Goal: Task Accomplishment & Management: Manage account settings

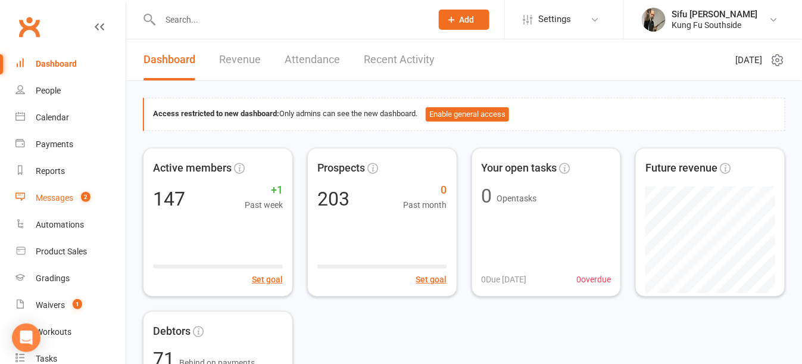
click at [71, 199] on div "Messages" at bounding box center [55, 198] width 38 height 10
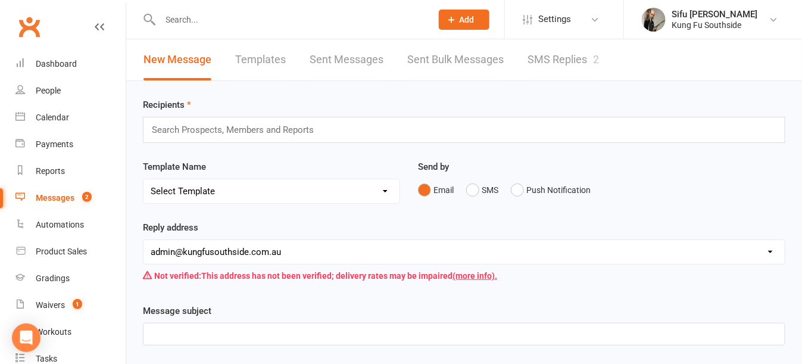
click at [530, 60] on link "SMS Replies 2" at bounding box center [562, 59] width 71 height 41
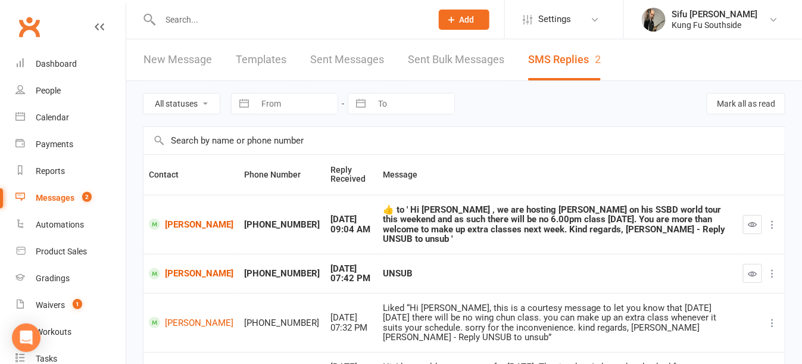
click at [191, 17] on input "text" at bounding box center [290, 19] width 267 height 17
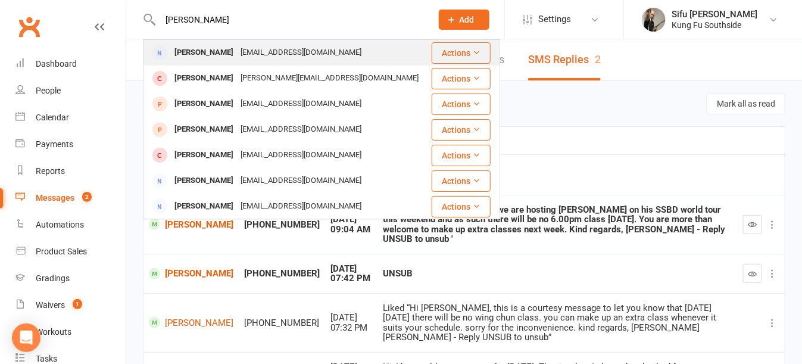
type input "[PERSON_NAME]"
click at [201, 58] on div "[PERSON_NAME]" at bounding box center [204, 52] width 66 height 17
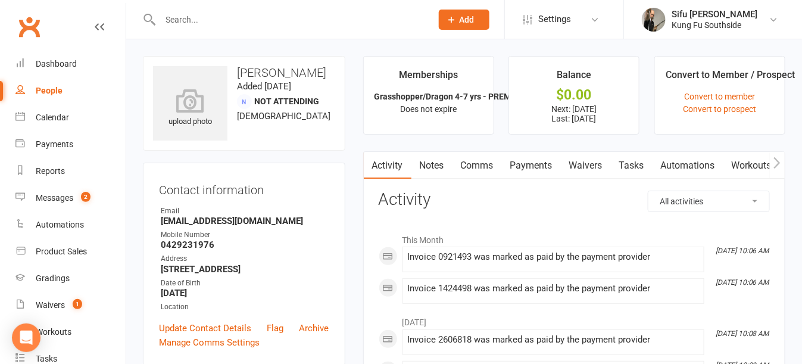
click at [534, 161] on link "Payments" at bounding box center [531, 165] width 59 height 27
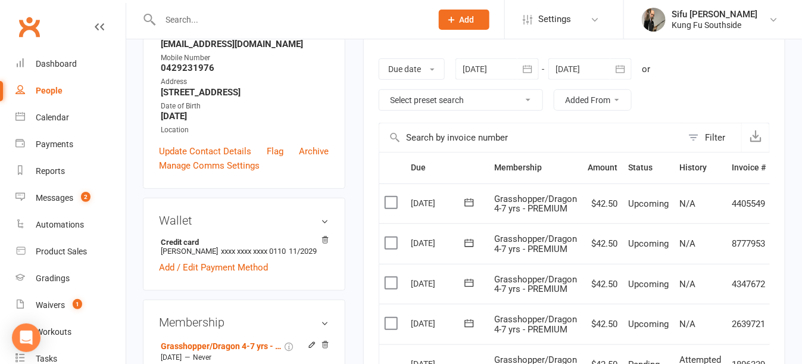
scroll to position [60, 0]
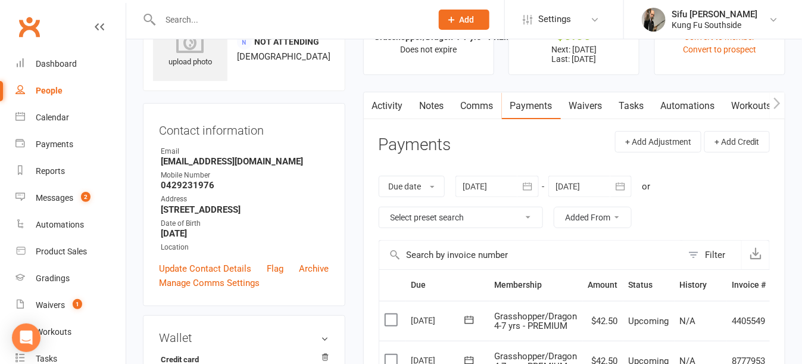
click at [524, 188] on icon "button" at bounding box center [527, 186] width 9 height 8
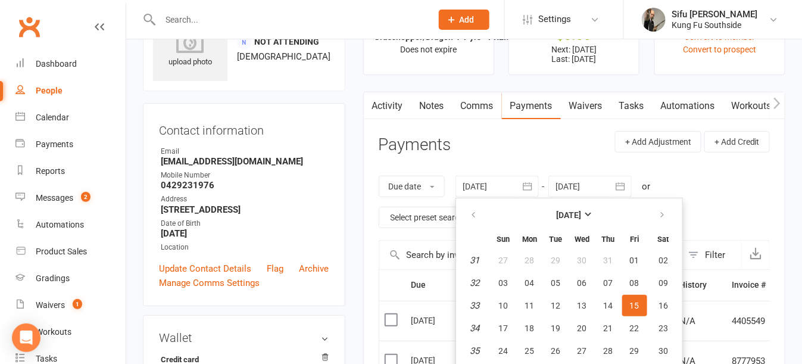
scroll to position [76, 0]
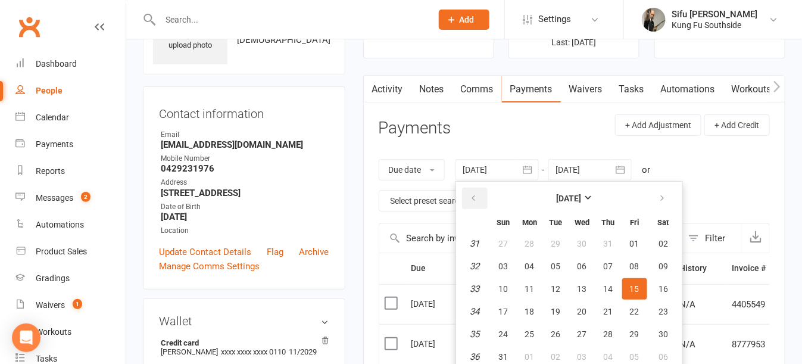
click at [473, 196] on icon "button" at bounding box center [474, 198] width 8 height 10
click at [665, 198] on button "button" at bounding box center [664, 198] width 26 height 21
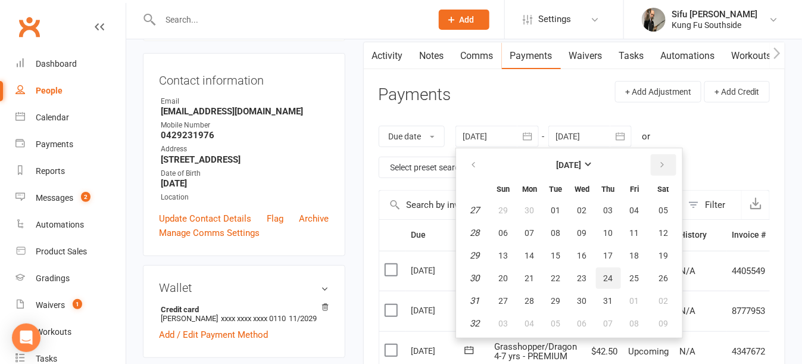
scroll to position [136, 0]
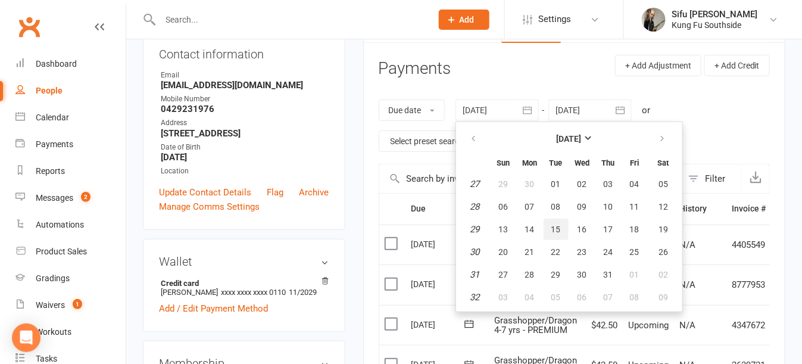
click at [554, 231] on span "15" at bounding box center [556, 229] width 10 height 10
type input "[DATE]"
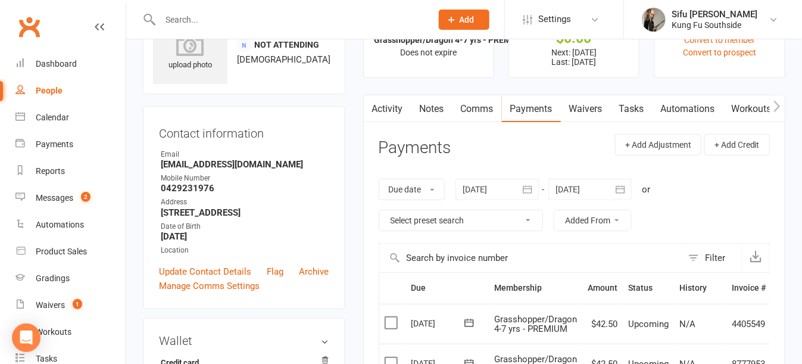
scroll to position [0, 0]
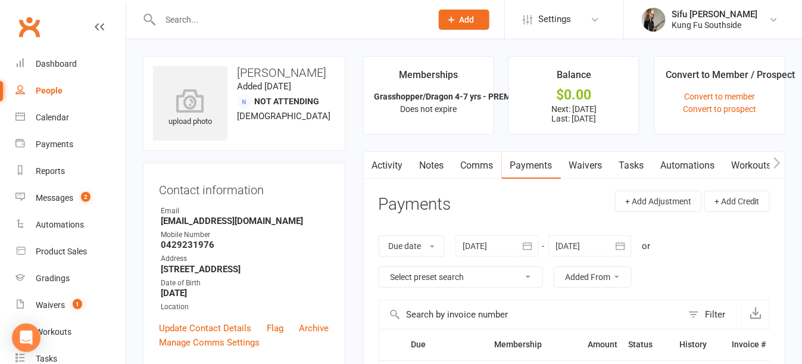
click at [595, 163] on link "Waivers" at bounding box center [586, 165] width 50 height 27
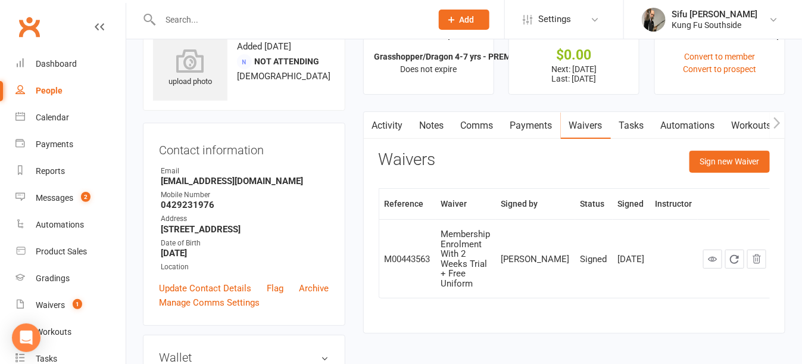
scroll to position [60, 0]
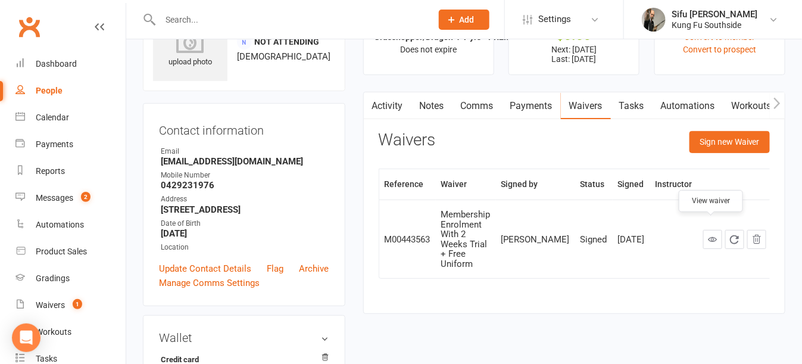
click at [705, 233] on link at bounding box center [712, 239] width 19 height 19
click at [710, 235] on icon at bounding box center [712, 239] width 9 height 9
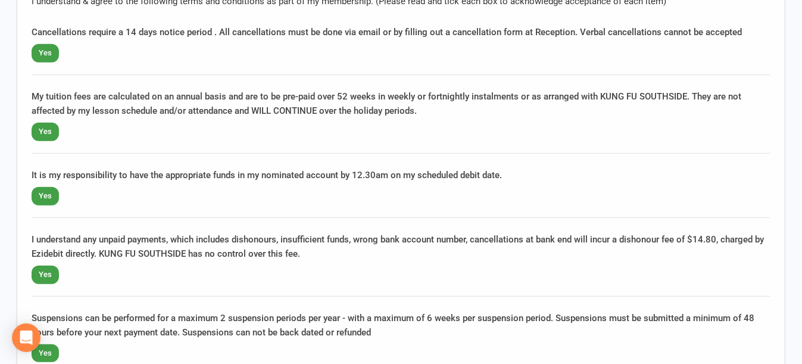
scroll to position [1607, 0]
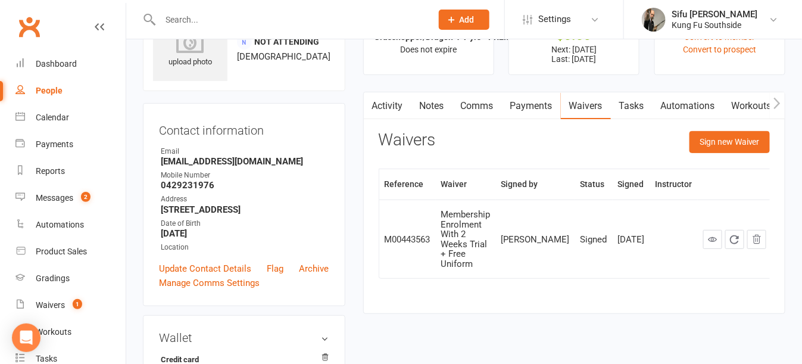
click at [514, 105] on link "Payments" at bounding box center [531, 105] width 59 height 27
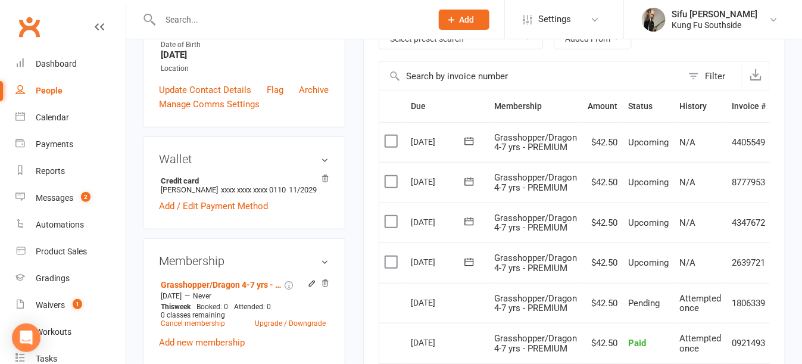
scroll to position [119, 0]
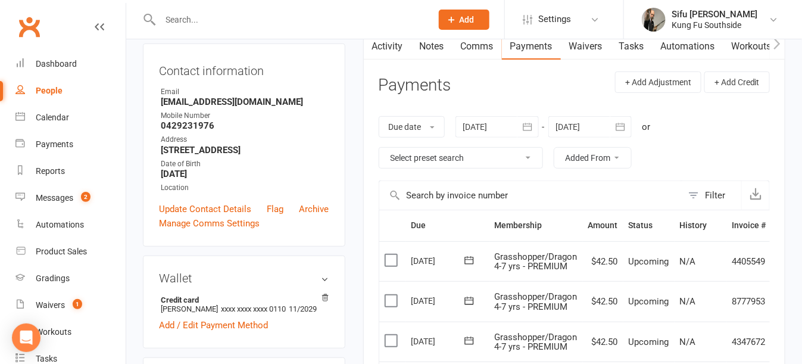
click at [625, 124] on icon "button" at bounding box center [620, 127] width 9 height 8
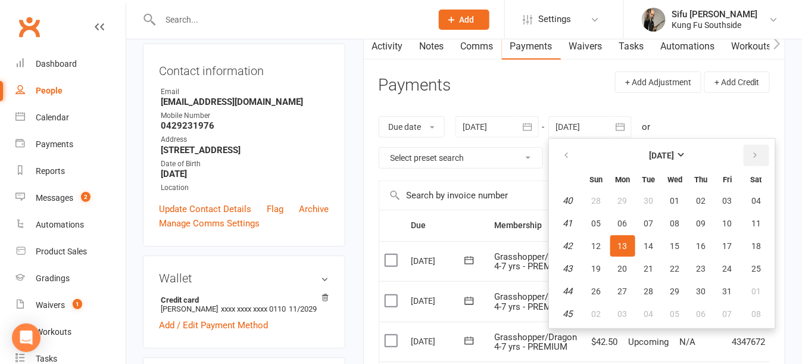
click at [751, 158] on icon "button" at bounding box center [755, 156] width 8 height 10
click at [758, 153] on button "button" at bounding box center [757, 155] width 26 height 21
click at [670, 295] on button "31" at bounding box center [675, 290] width 25 height 21
type input "31 Dec 2025"
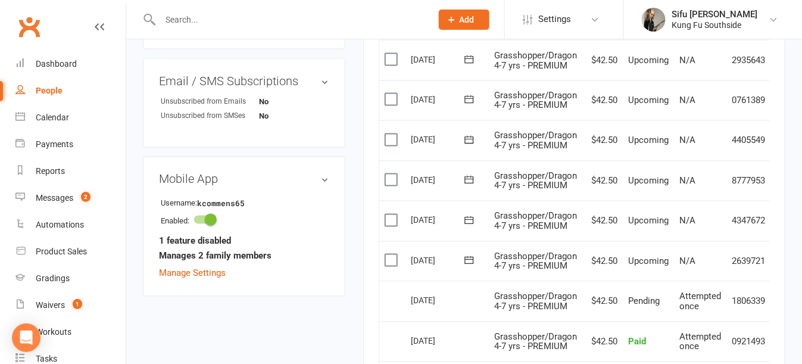
scroll to position [655, 0]
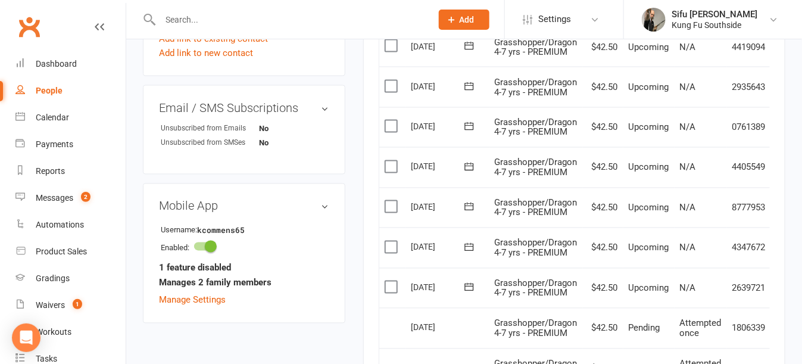
click at [395, 282] on label at bounding box center [393, 287] width 16 height 12
click at [392, 281] on input "checkbox" at bounding box center [389, 281] width 8 height 0
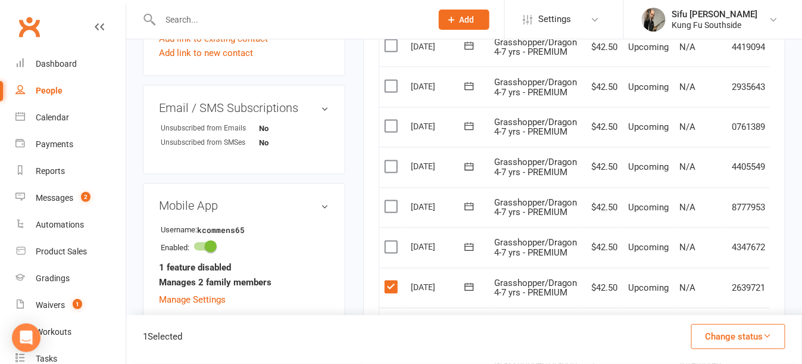
click at [392, 241] on label at bounding box center [393, 247] width 16 height 12
click at [392, 241] on input "checkbox" at bounding box center [389, 241] width 8 height 0
click at [389, 201] on label at bounding box center [393, 207] width 16 height 12
click at [389, 201] on input "checkbox" at bounding box center [389, 201] width 8 height 0
click at [391, 161] on label at bounding box center [393, 167] width 16 height 12
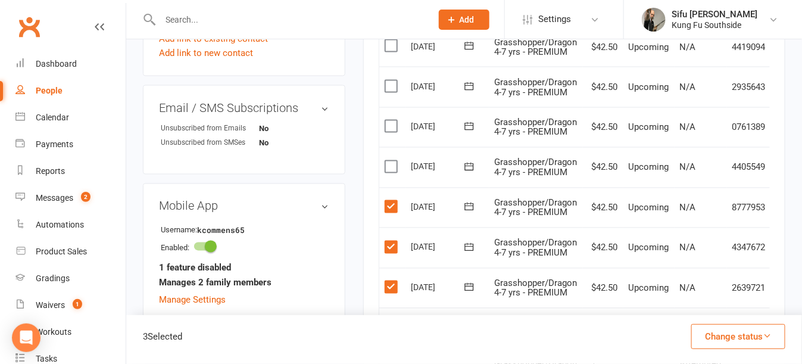
click at [391, 161] on input "checkbox" at bounding box center [389, 161] width 8 height 0
click at [391, 122] on label at bounding box center [393, 126] width 16 height 12
click at [391, 120] on input "checkbox" at bounding box center [389, 120] width 8 height 0
click at [389, 80] on label at bounding box center [393, 86] width 16 height 12
click at [389, 80] on input "checkbox" at bounding box center [389, 80] width 8 height 0
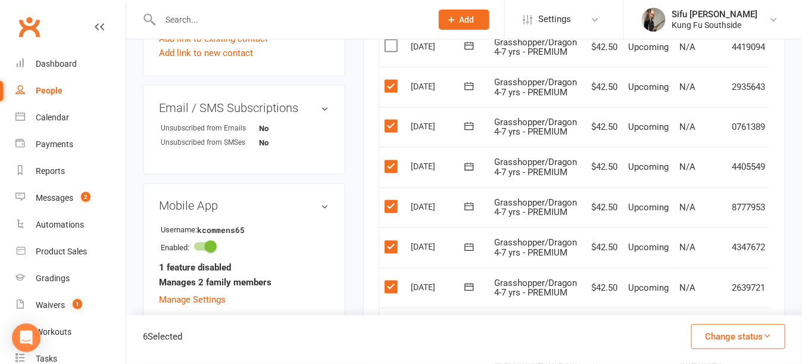
scroll to position [536, 0]
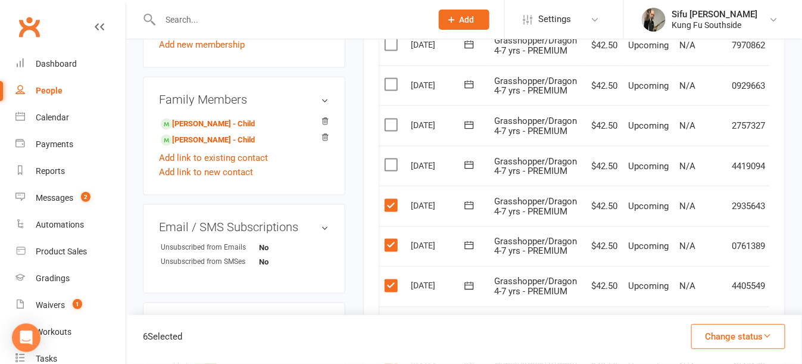
click at [389, 161] on label at bounding box center [393, 165] width 16 height 12
click at [389, 159] on input "checkbox" at bounding box center [389, 159] width 8 height 0
click at [396, 119] on label at bounding box center [393, 125] width 16 height 12
click at [392, 119] on input "checkbox" at bounding box center [389, 119] width 8 height 0
click at [392, 79] on label at bounding box center [393, 85] width 16 height 12
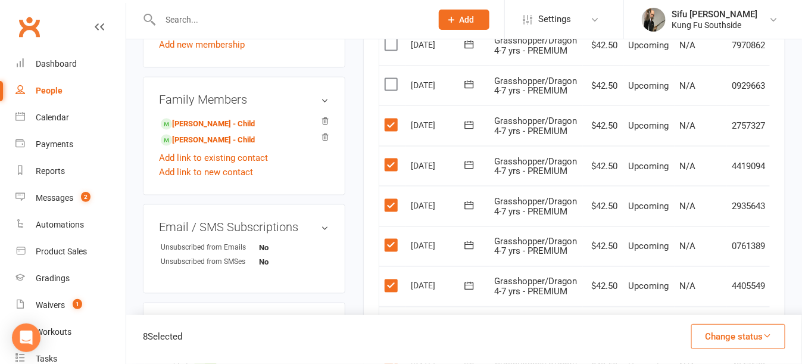
click at [392, 79] on input "checkbox" at bounding box center [389, 79] width 8 height 0
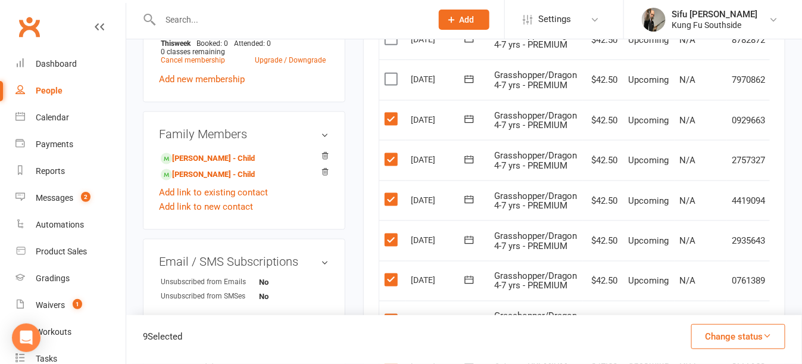
scroll to position [476, 0]
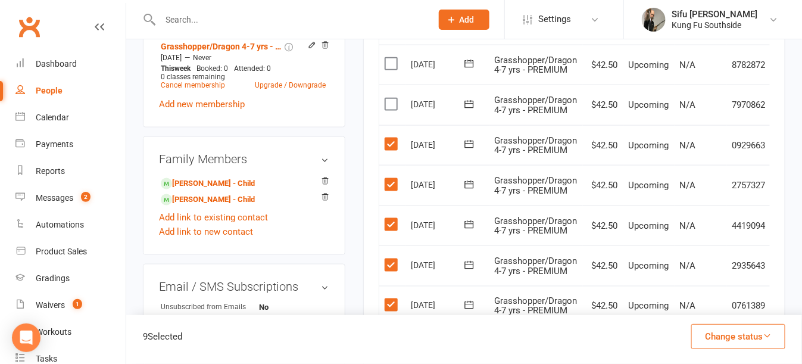
click at [396, 100] on label at bounding box center [393, 104] width 16 height 12
click at [392, 98] on input "checkbox" at bounding box center [389, 98] width 8 height 0
click at [388, 64] on label at bounding box center [393, 64] width 16 height 12
click at [388, 58] on input "checkbox" at bounding box center [389, 58] width 8 height 0
click at [753, 342] on button "Change status" at bounding box center [738, 336] width 94 height 25
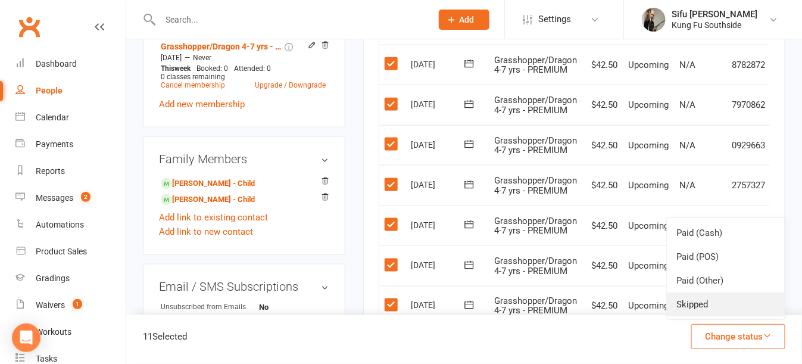
click at [703, 307] on link "Skipped" at bounding box center [726, 304] width 118 height 24
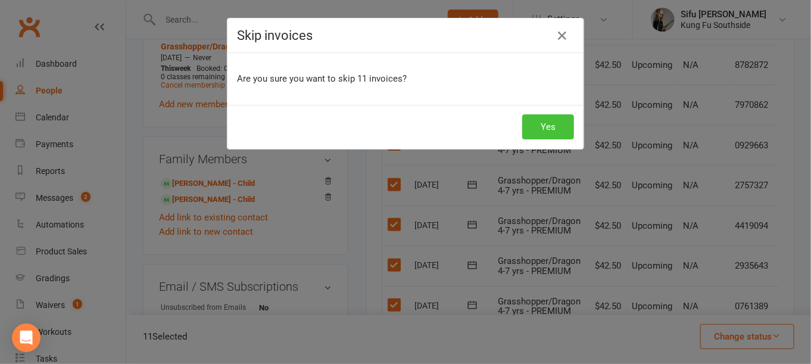
click at [567, 120] on button "Yes" at bounding box center [548, 126] width 52 height 25
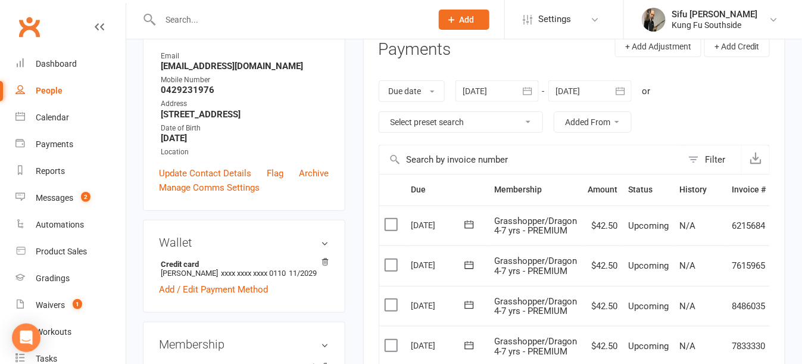
scroll to position [150, 0]
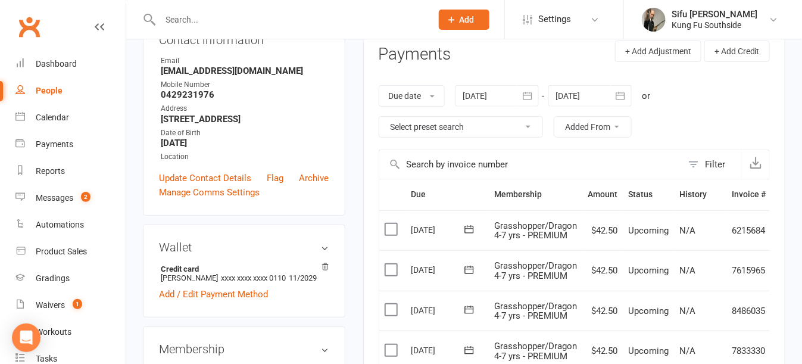
click at [517, 99] on div at bounding box center [496, 95] width 83 height 21
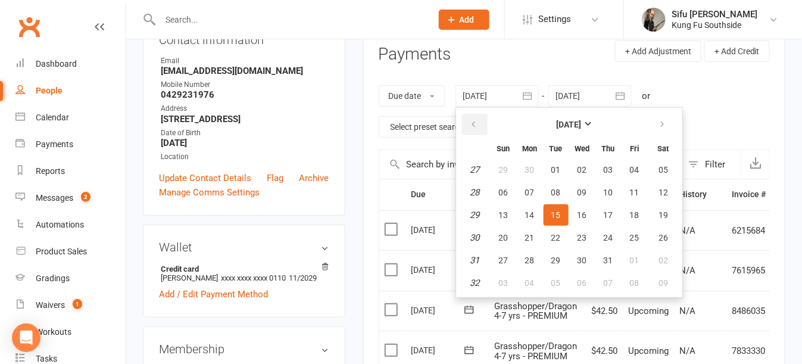
click at [468, 123] on button "button" at bounding box center [475, 124] width 26 height 21
click at [508, 168] on span "01" at bounding box center [504, 170] width 10 height 10
type input "01 Jun 2025"
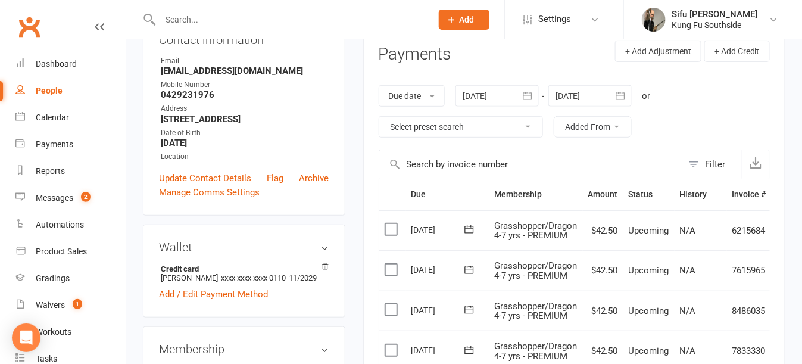
click at [615, 99] on button "button" at bounding box center [620, 95] width 21 height 21
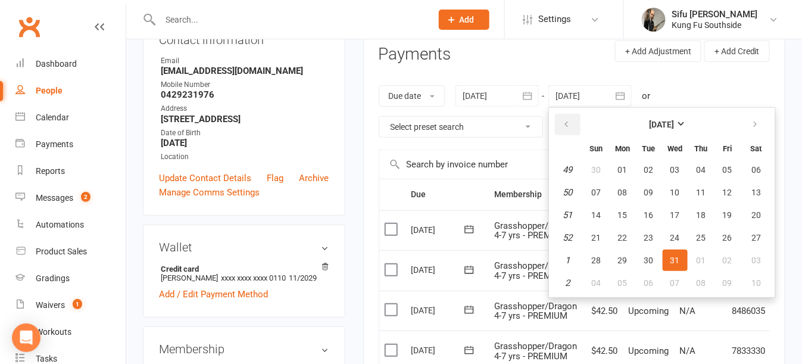
click at [566, 132] on button "button" at bounding box center [568, 124] width 26 height 21
click at [617, 213] on button "15" at bounding box center [622, 214] width 25 height 21
type input "15 Sep 2025"
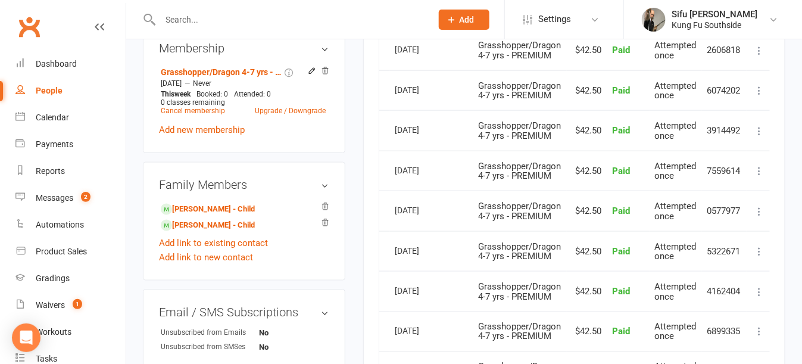
scroll to position [536, 0]
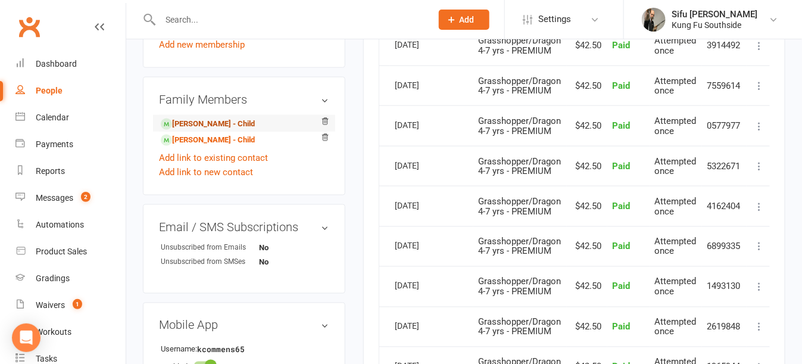
click at [230, 130] on link "[PERSON_NAME] - Child" at bounding box center [208, 124] width 94 height 13
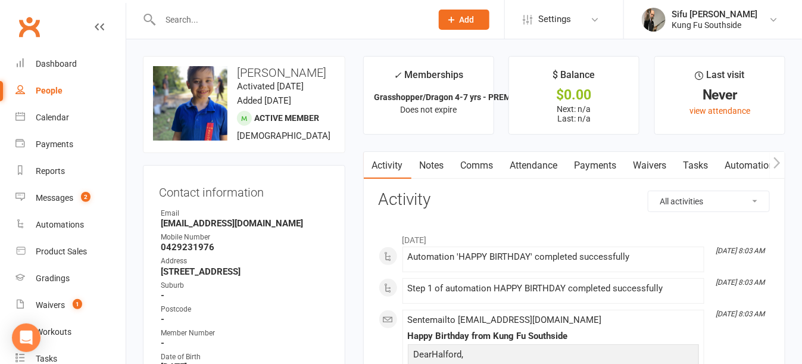
click at [519, 161] on link "Attendance" at bounding box center [534, 165] width 64 height 27
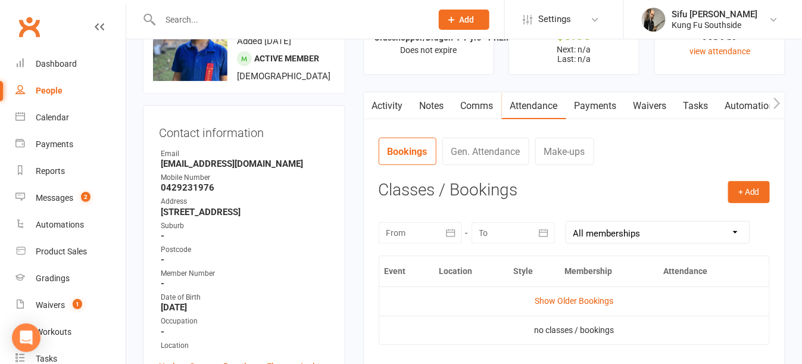
scroll to position [119, 0]
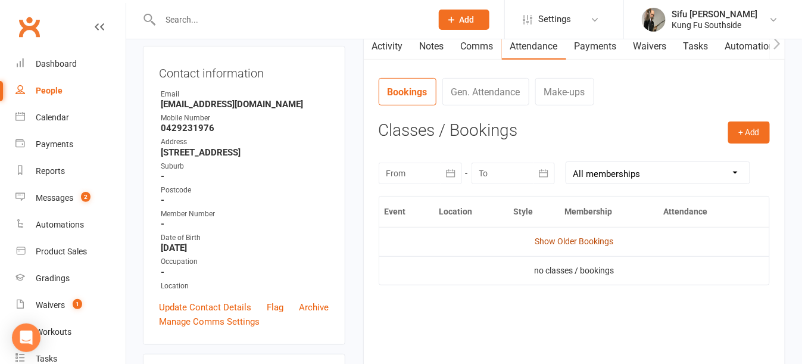
click at [582, 242] on link "Show Older Bookings" at bounding box center [574, 241] width 79 height 10
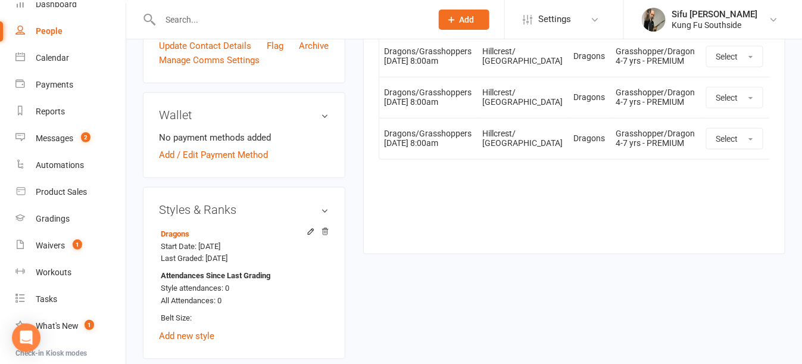
scroll to position [357, 0]
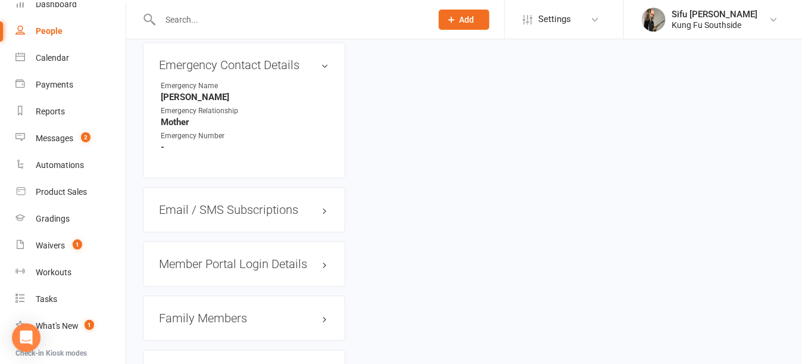
scroll to position [1072, 0]
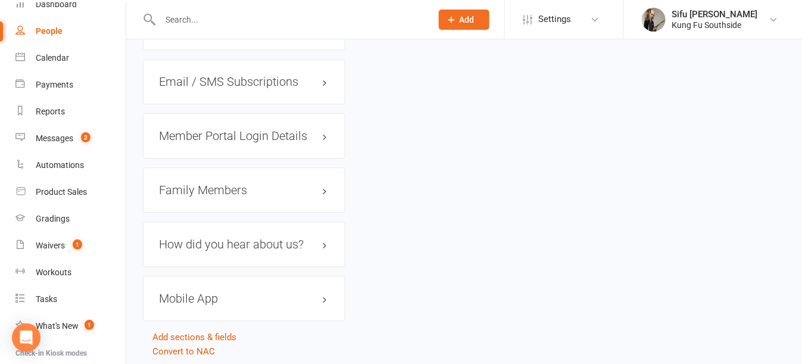
click at [214, 196] on h3 "Family Members" at bounding box center [244, 189] width 170 height 13
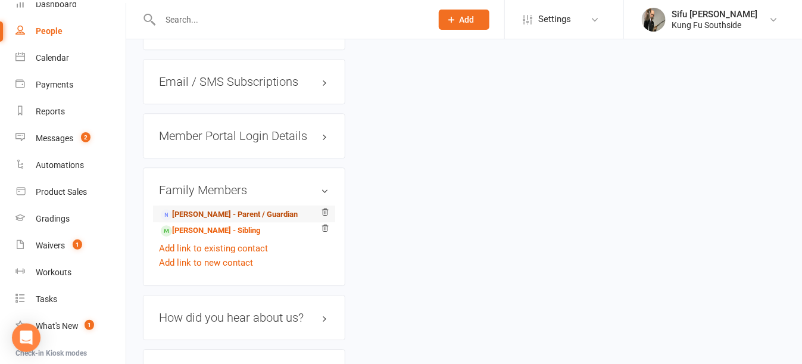
click at [214, 221] on link "Kristy Commens - Parent / Guardian" at bounding box center [229, 214] width 137 height 13
